Goal: Communication & Community: Share content

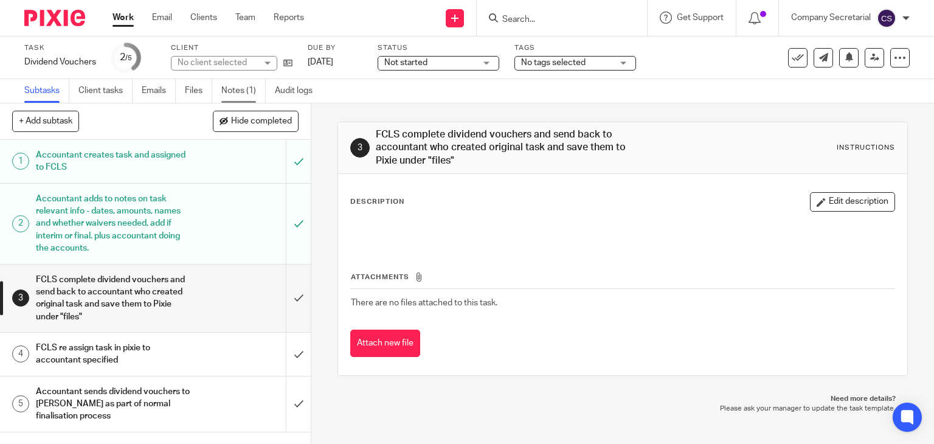
click at [248, 90] on link "Notes (1)" at bounding box center [243, 91] width 44 height 24
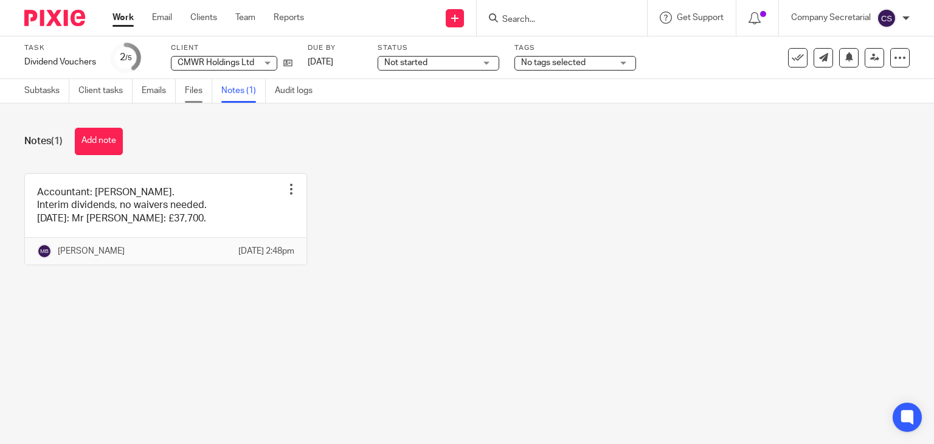
click at [195, 88] on link "Files" at bounding box center [198, 91] width 27 height 24
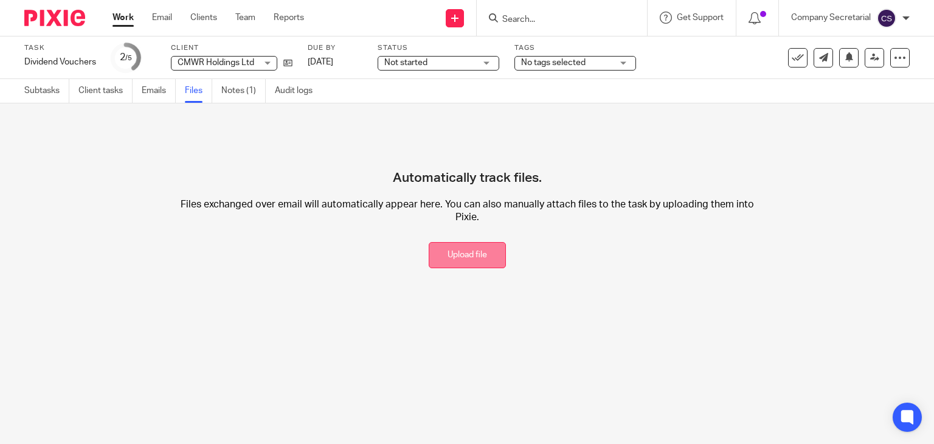
click at [475, 254] on button "Upload file" at bounding box center [467, 255] width 77 height 26
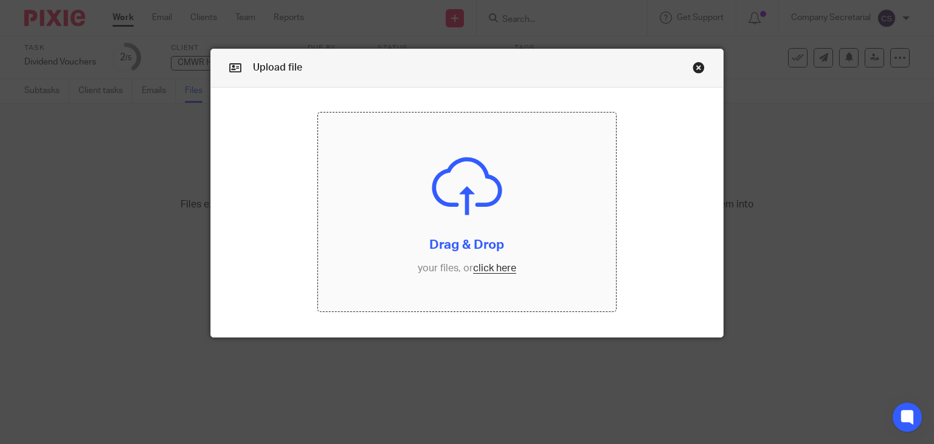
click at [422, 240] on input "file" at bounding box center [467, 212] width 298 height 199
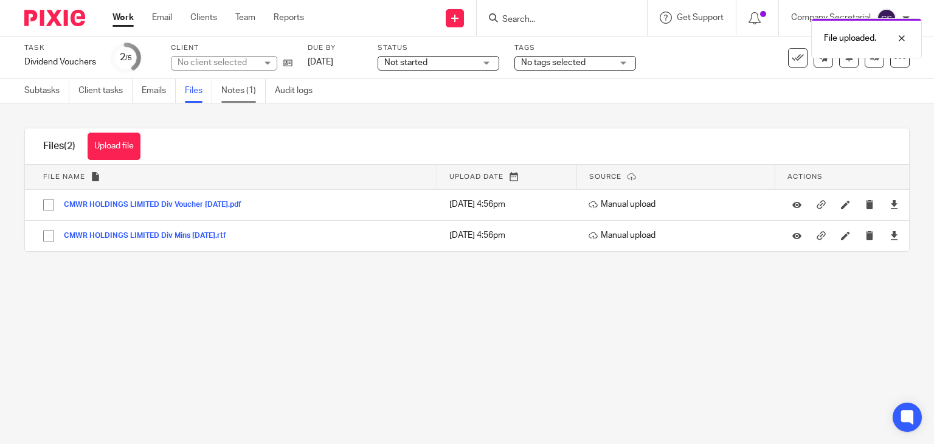
click at [235, 85] on link "Notes (1)" at bounding box center [243, 91] width 44 height 24
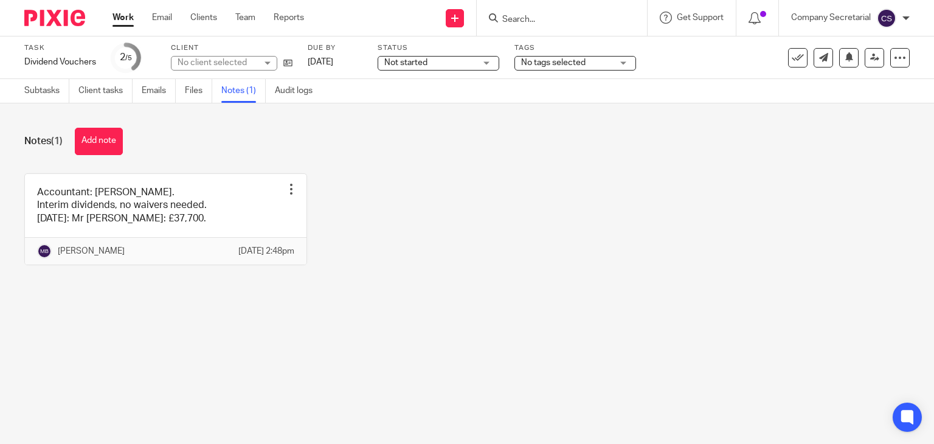
click at [39, 86] on link "Subtasks" at bounding box center [46, 91] width 45 height 24
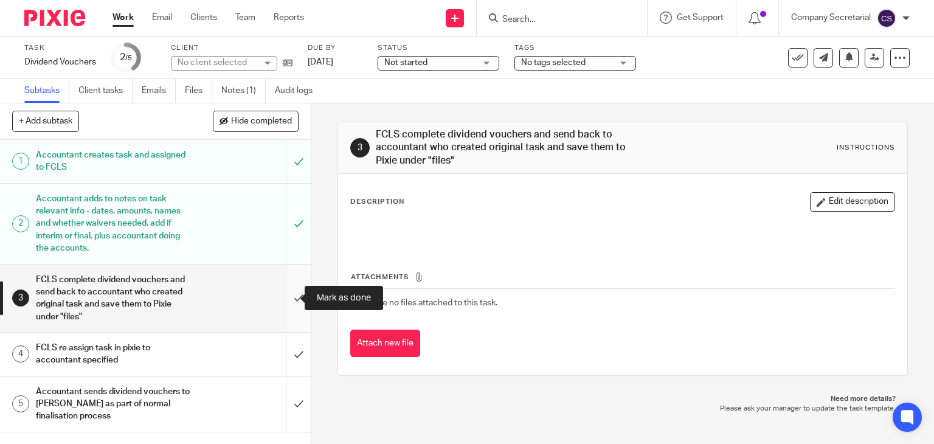
click at [287, 288] on input "submit" at bounding box center [155, 299] width 311 height 68
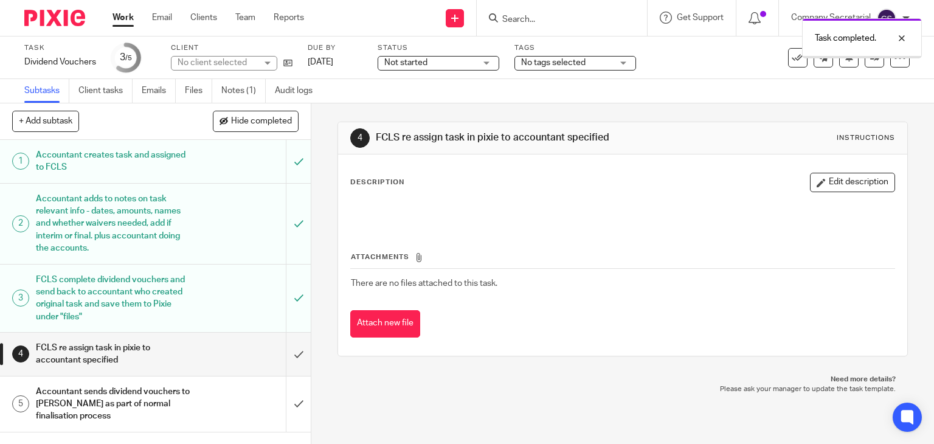
click at [287, 352] on input "submit" at bounding box center [155, 354] width 311 height 43
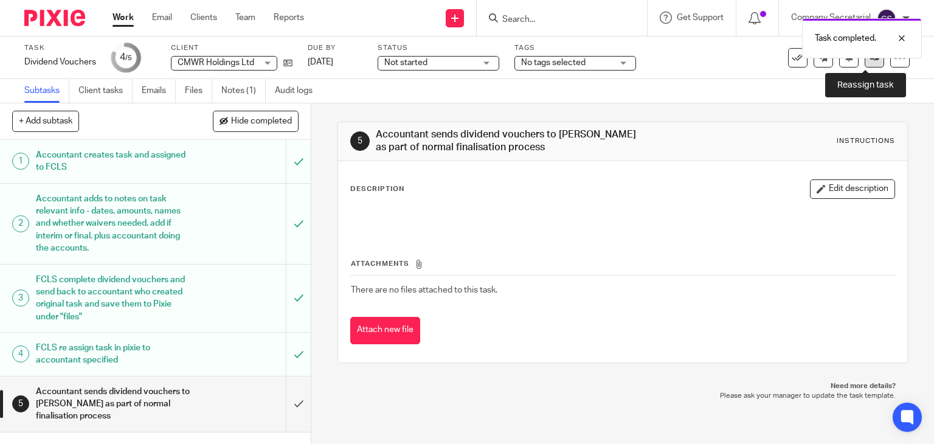
click at [866, 66] on link at bounding box center [874, 57] width 19 height 19
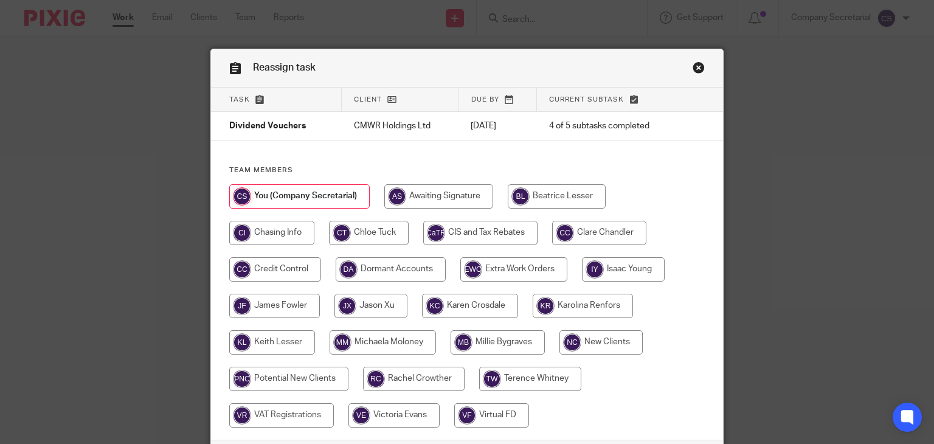
click at [499, 341] on input "radio" at bounding box center [498, 342] width 94 height 24
radio input "true"
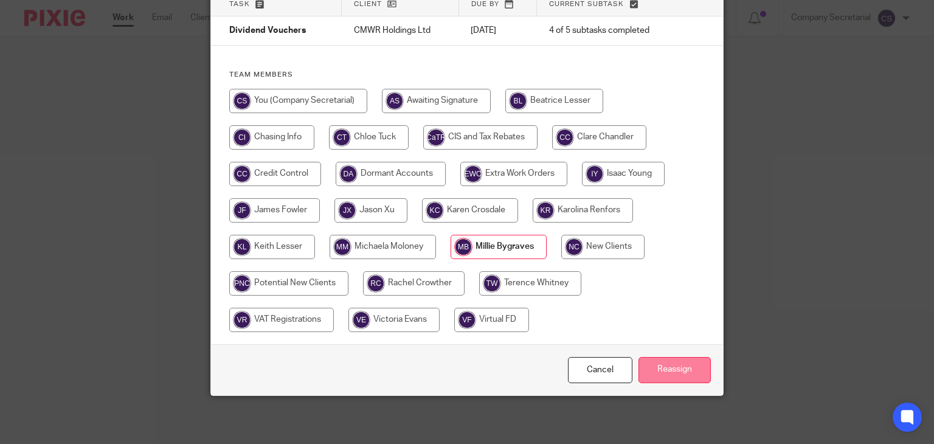
click at [687, 366] on input "Reassign" at bounding box center [675, 370] width 72 height 26
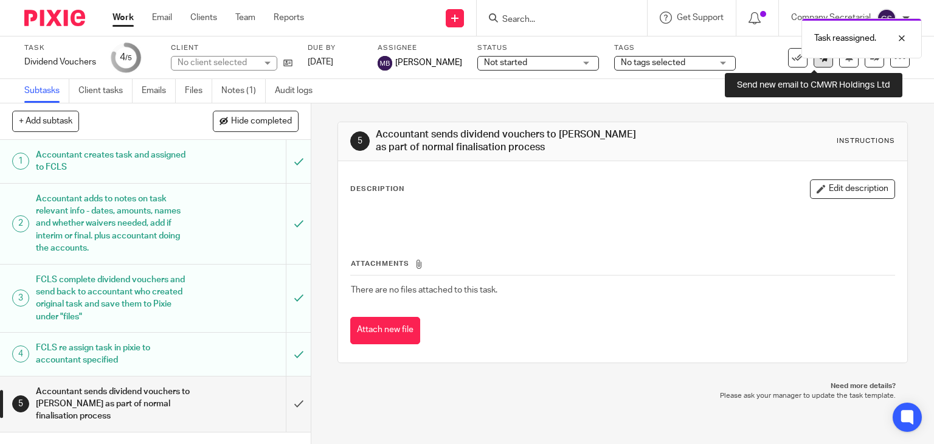
click at [815, 64] on link at bounding box center [823, 57] width 19 height 19
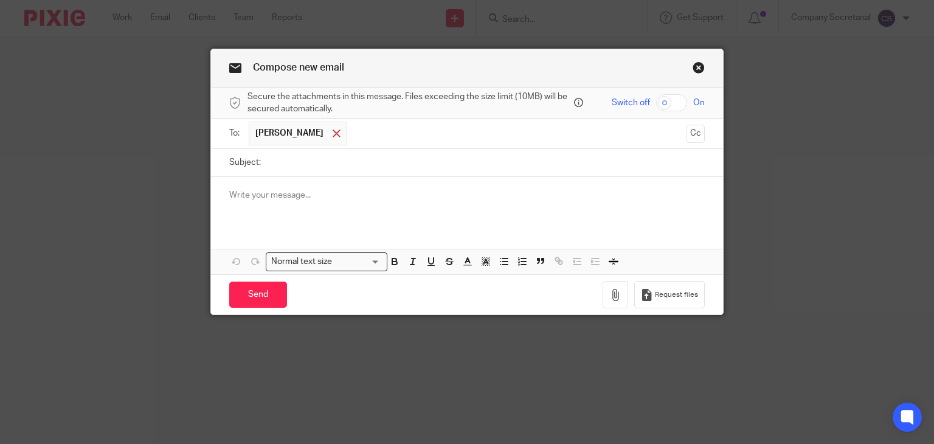
click at [330, 133] on div at bounding box center [337, 134] width 14 height 18
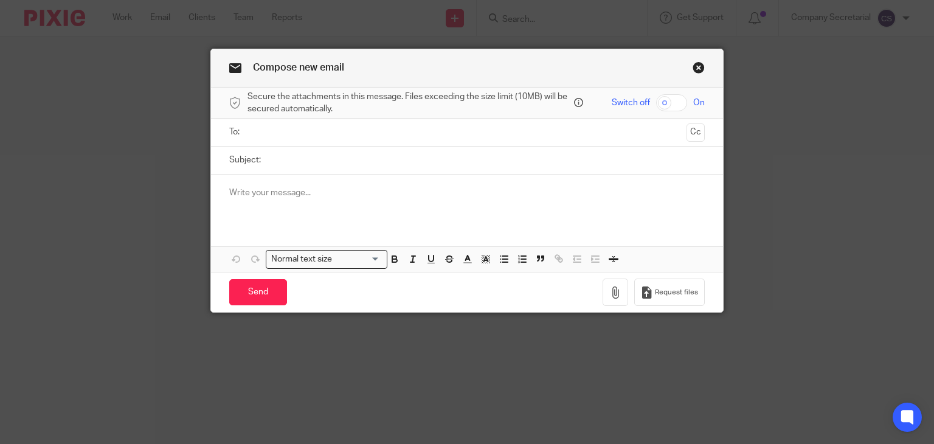
click at [312, 133] on input "text" at bounding box center [467, 132] width 430 height 14
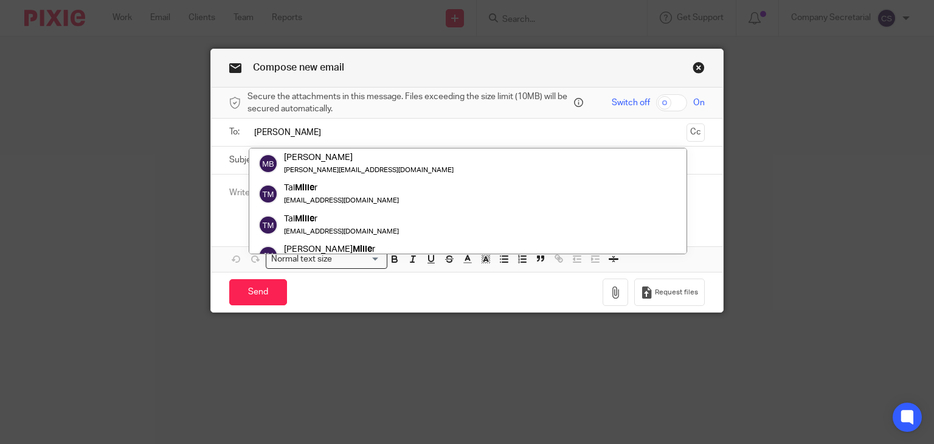
type input "[PERSON_NAME]"
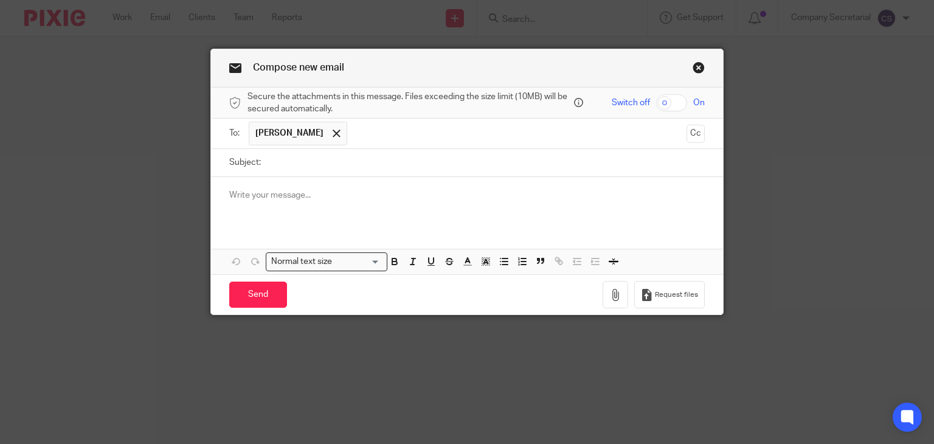
click at [325, 154] on input "Subject:" at bounding box center [486, 162] width 439 height 27
paste input "CMWR HOLDINGS LIMITED"
type input "CMWR HOLDINGS LIMITED Dividend"
click at [325, 201] on div at bounding box center [467, 200] width 513 height 47
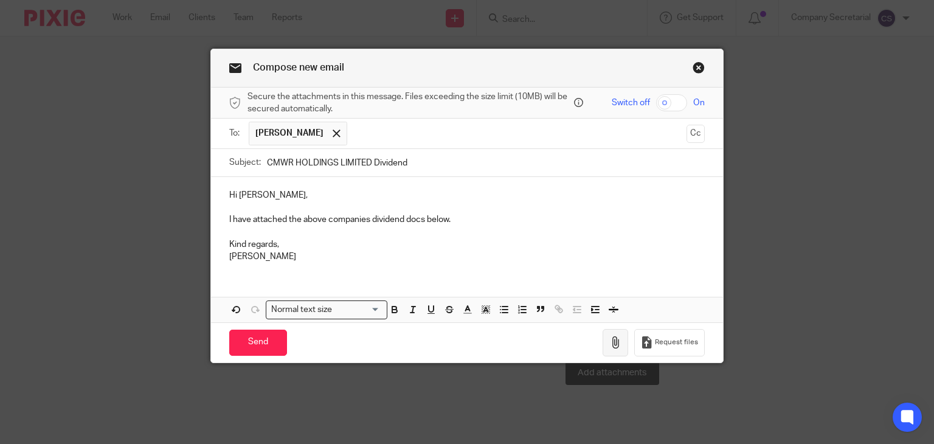
click at [616, 342] on icon "button" at bounding box center [615, 342] width 12 height 12
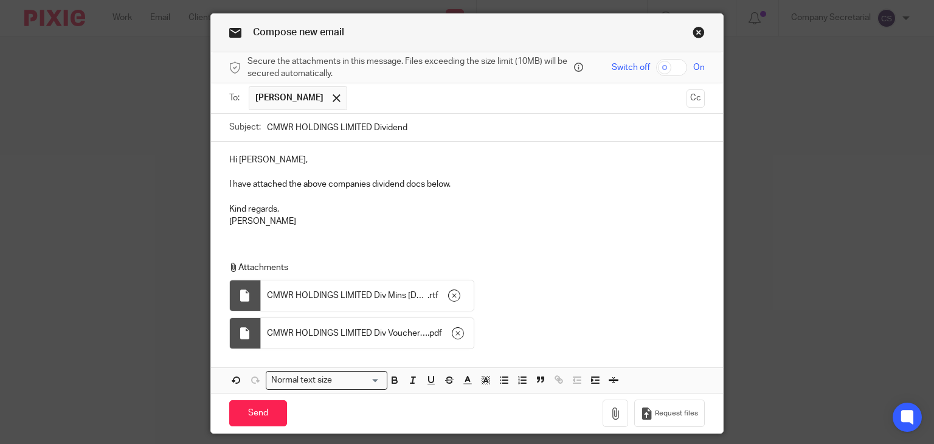
scroll to position [39, 0]
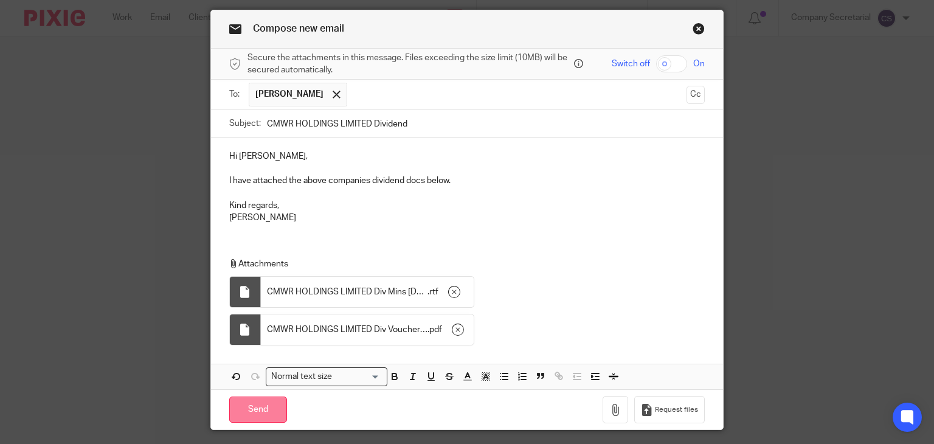
click at [272, 407] on input "Send" at bounding box center [258, 410] width 58 height 26
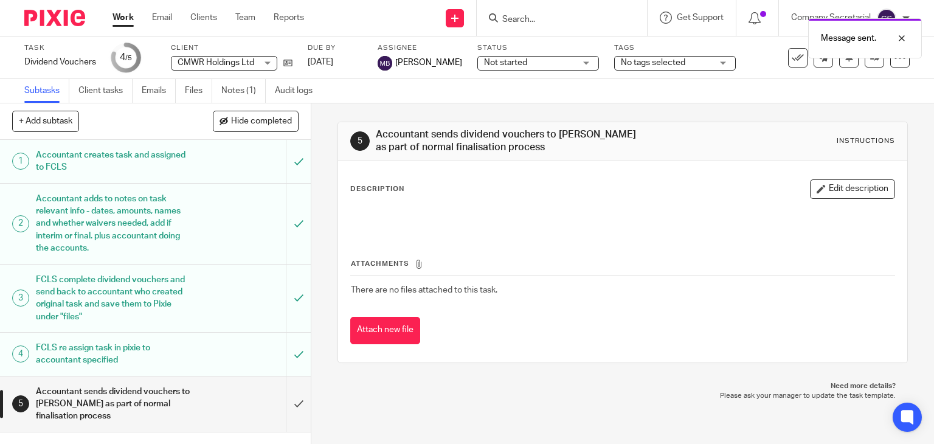
click at [67, 18] on img at bounding box center [54, 18] width 61 height 16
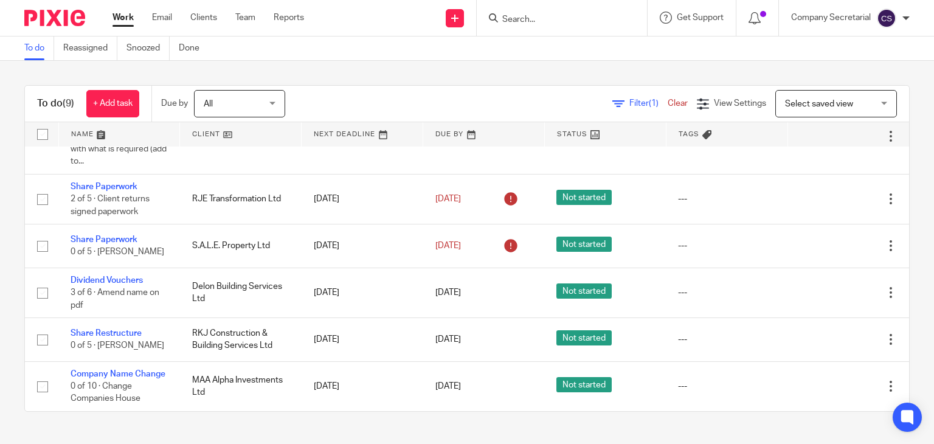
scroll to position [251, 0]
click at [163, 18] on link "Email" at bounding box center [162, 18] width 20 height 12
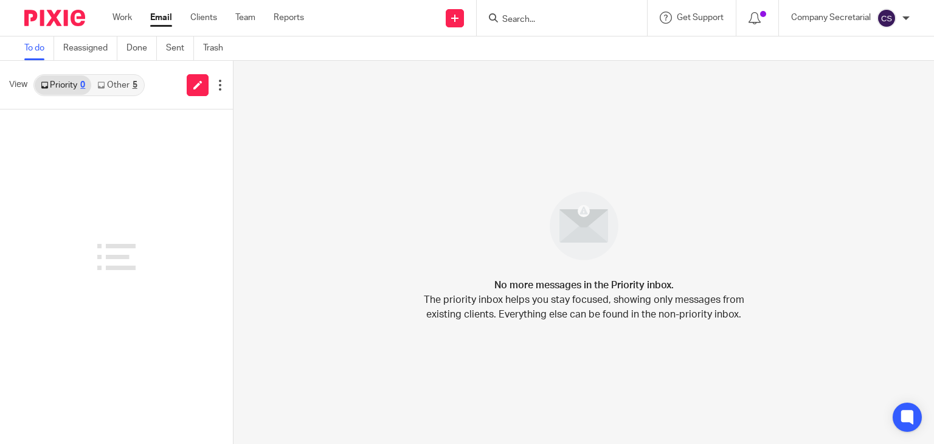
click at [129, 83] on link "Other 5" at bounding box center [117, 84] width 52 height 19
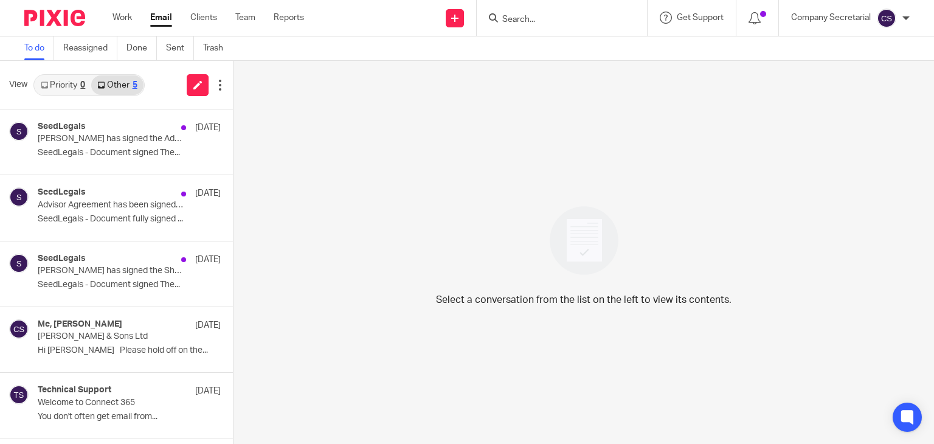
click at [69, 80] on link "Priority 0" at bounding box center [63, 84] width 57 height 19
